Goal: Transaction & Acquisition: Purchase product/service

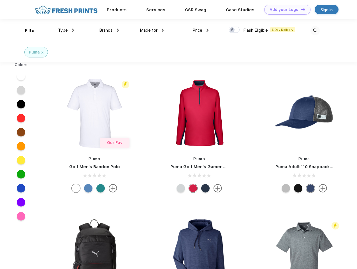
click at [285, 10] on link "Add your Logo Design Tool" at bounding box center [287, 10] width 46 height 10
click at [0, 0] on div "Design Tool" at bounding box center [0, 0] width 0 height 0
click at [300, 9] on link "Add your Logo Design Tool" at bounding box center [287, 10] width 46 height 10
click at [27, 31] on div "Filter" at bounding box center [30, 30] width 11 height 6
click at [66, 30] on span "Type" at bounding box center [63, 30] width 10 height 5
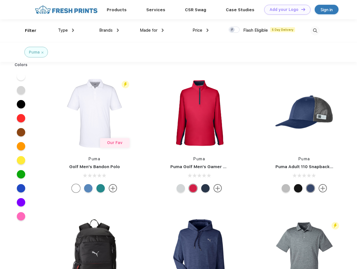
click at [109, 30] on span "Brands" at bounding box center [105, 30] width 13 height 5
click at [152, 30] on span "Made for" at bounding box center [149, 30] width 18 height 5
click at [200, 30] on span "Price" at bounding box center [197, 30] width 10 height 5
click at [234, 30] on div at bounding box center [233, 30] width 11 height 6
click at [232, 30] on input "checkbox" at bounding box center [230, 28] width 4 height 4
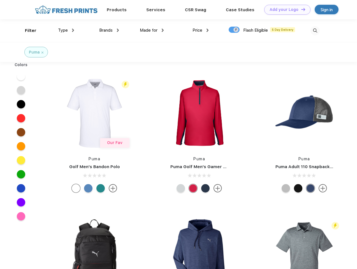
click at [315, 31] on img at bounding box center [314, 30] width 9 height 9
